Goal: Task Accomplishment & Management: Manage account settings

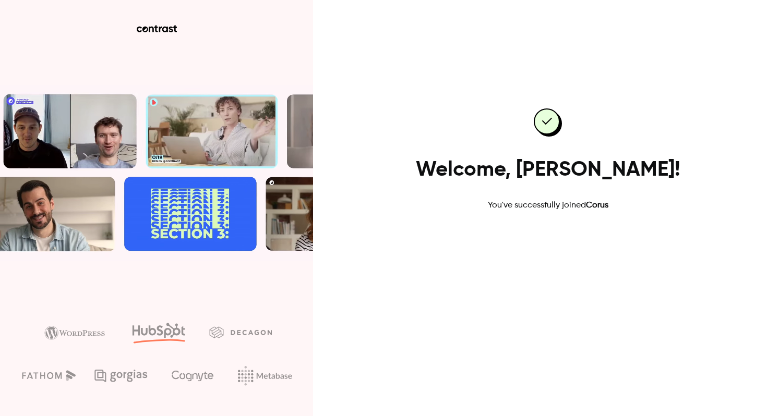
click at [520, 248] on link "Go to dashboard" at bounding box center [547, 245] width 89 height 25
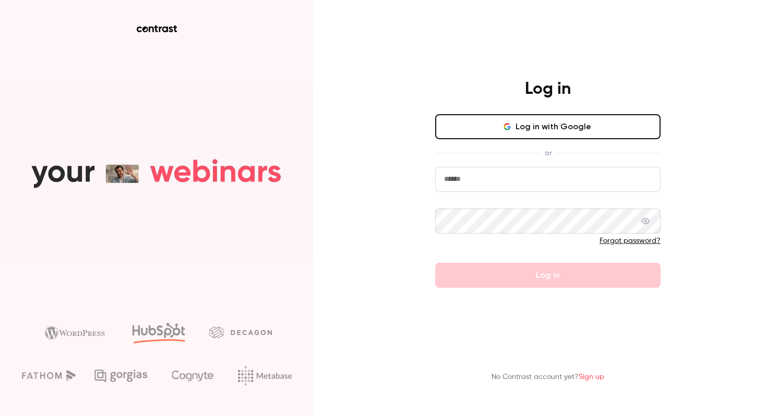
click at [510, 126] on icon "button" at bounding box center [508, 127] width 3 height 3
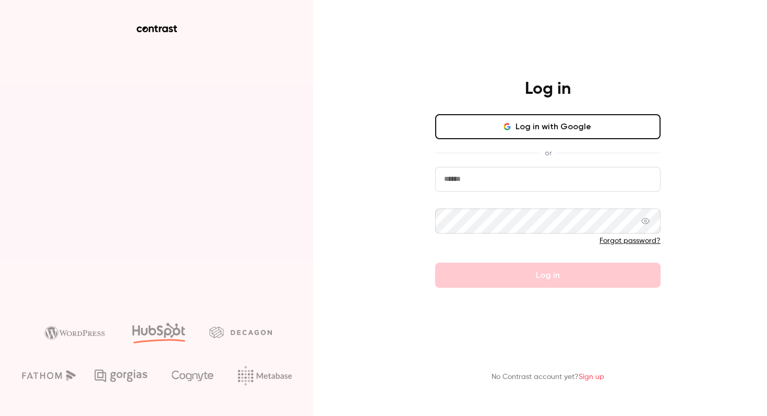
click at [618, 243] on link "Forgot password?" at bounding box center [629, 240] width 61 height 7
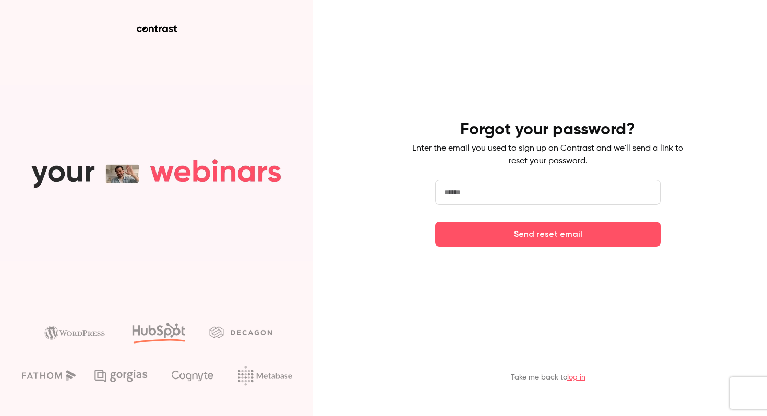
click at [510, 190] on input "email" at bounding box center [547, 192] width 225 height 25
type input "**********"
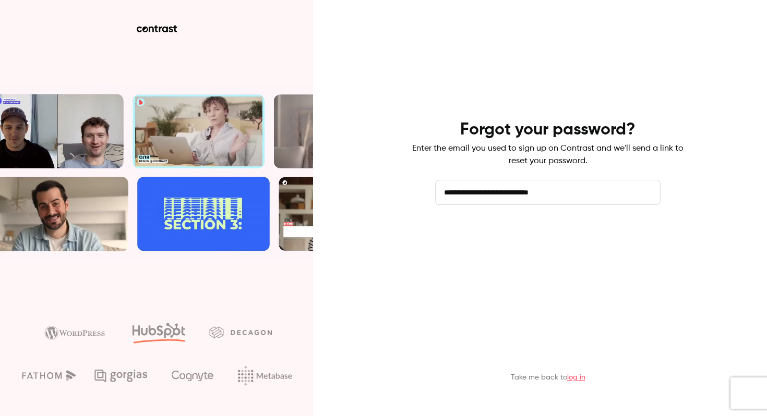
click at [501, 235] on button "Send reset email" at bounding box center [547, 234] width 225 height 25
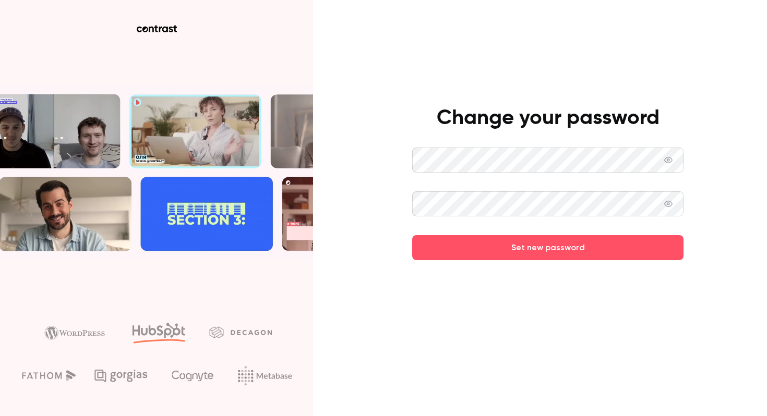
click at [670, 157] on icon at bounding box center [668, 160] width 8 height 8
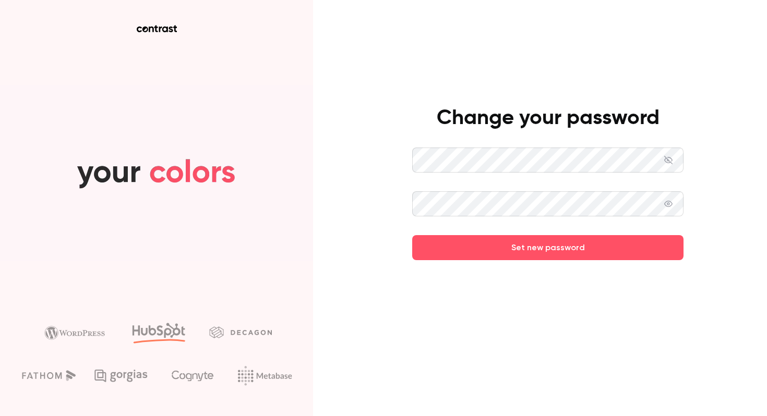
click at [742, 139] on div "Change your password Set new password" at bounding box center [383, 208] width 767 height 416
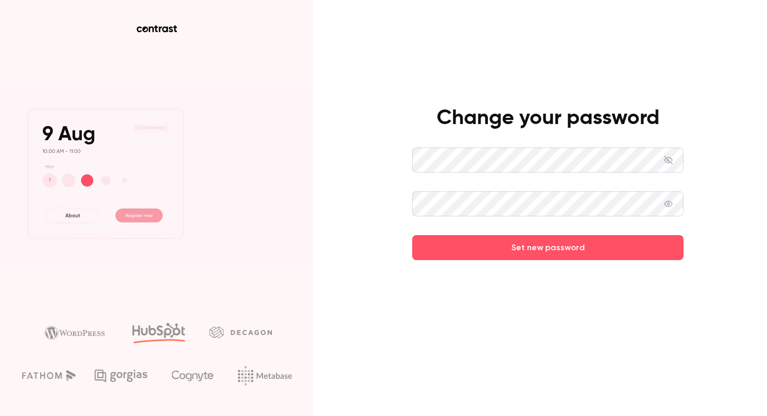
click at [668, 202] on icon at bounding box center [668, 204] width 8 height 8
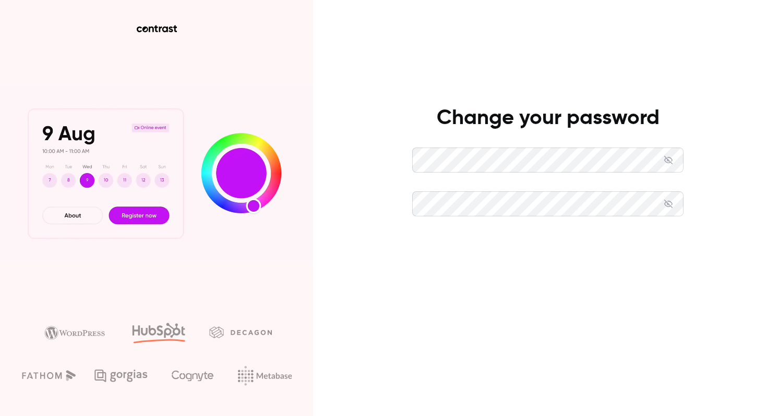
click at [597, 251] on button "Set new password" at bounding box center [547, 247] width 271 height 25
